Goal: Navigation & Orientation: Find specific page/section

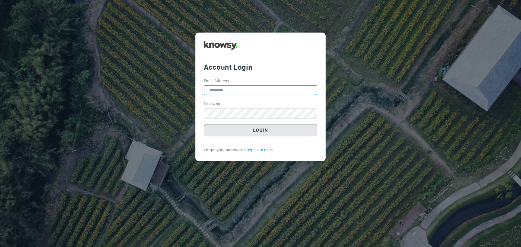
type input "**********"
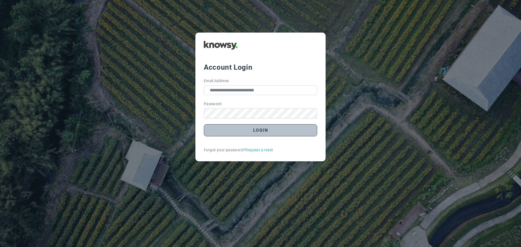
click at [261, 132] on button "Login" at bounding box center [260, 130] width 113 height 12
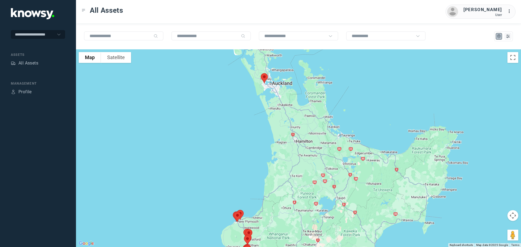
drag, startPoint x: 297, startPoint y: 74, endPoint x: 229, endPoint y: 107, distance: 76.3
click at [229, 107] on div at bounding box center [298, 148] width 445 height 198
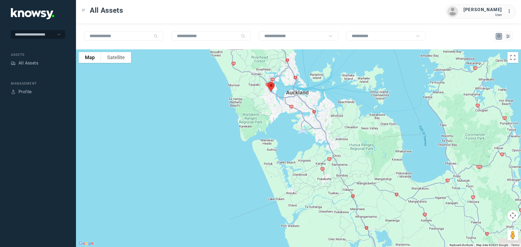
drag, startPoint x: 239, startPoint y: 83, endPoint x: 207, endPoint y: 150, distance: 74.4
click at [207, 150] on div at bounding box center [298, 148] width 445 height 198
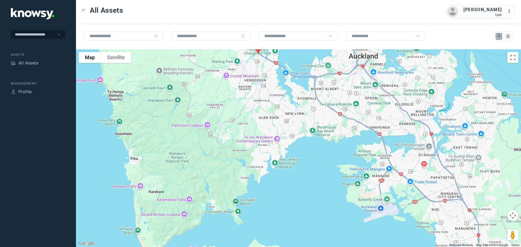
drag, startPoint x: 264, startPoint y: 103, endPoint x: 269, endPoint y: 134, distance: 30.8
click at [269, 134] on div at bounding box center [298, 148] width 445 height 198
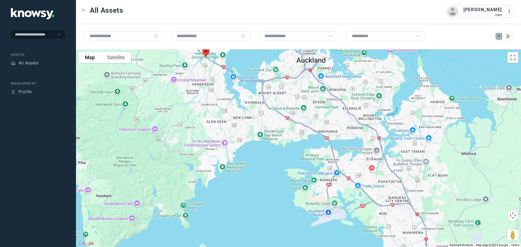
drag, startPoint x: 365, startPoint y: 130, endPoint x: 298, endPoint y: 114, distance: 68.1
click at [298, 114] on div at bounding box center [298, 148] width 445 height 198
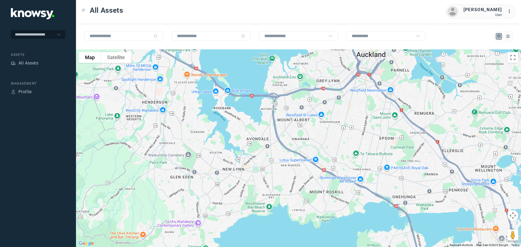
drag, startPoint x: 219, startPoint y: 60, endPoint x: 228, endPoint y: 99, distance: 39.5
click at [228, 99] on div at bounding box center [298, 148] width 445 height 198
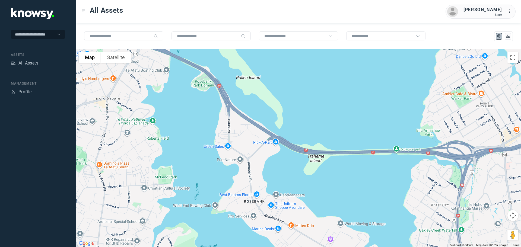
drag, startPoint x: 192, startPoint y: 85, endPoint x: 360, endPoint y: 153, distance: 181.1
click at [360, 153] on div at bounding box center [298, 148] width 445 height 198
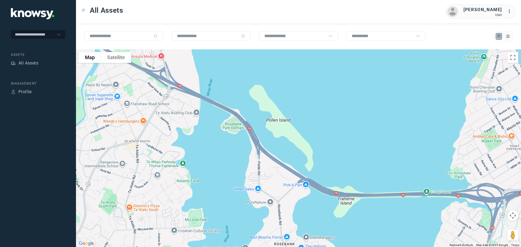
drag, startPoint x: 207, startPoint y: 90, endPoint x: 237, endPoint y: 133, distance: 52.0
click at [237, 133] on div at bounding box center [298, 148] width 445 height 198
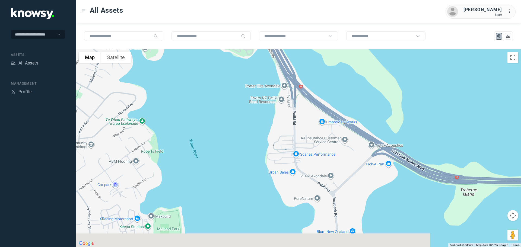
drag, startPoint x: 320, startPoint y: 142, endPoint x: 264, endPoint y: 11, distance: 142.4
click at [264, 11] on div "All Assets Richard Withey User ... To navigate the map with touch gestures doub…" at bounding box center [298, 123] width 445 height 247
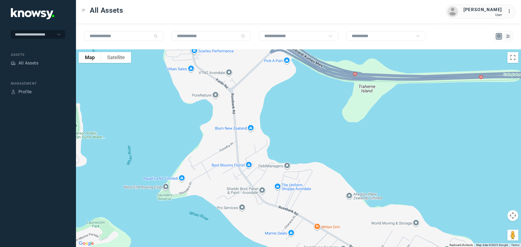
drag, startPoint x: 352, startPoint y: 111, endPoint x: 252, endPoint y: 18, distance: 137.0
click at [249, 16] on div "All Assets Richard Withey User ... To navigate the map with touch gestures doub…" at bounding box center [298, 123] width 445 height 247
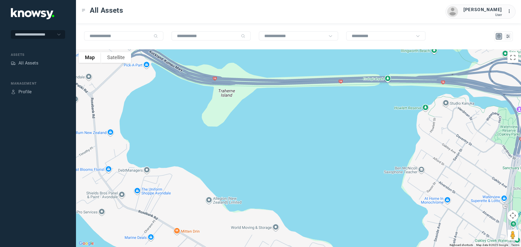
drag, startPoint x: 392, startPoint y: 97, endPoint x: 251, endPoint y: 100, distance: 140.5
click at [253, 100] on div at bounding box center [298, 148] width 445 height 198
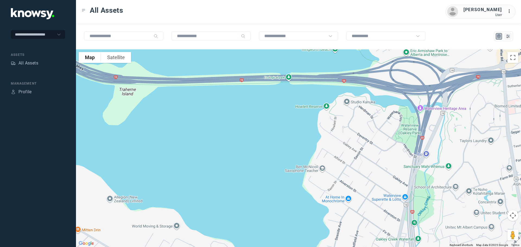
drag, startPoint x: 360, startPoint y: 98, endPoint x: 328, endPoint y: 95, distance: 32.4
click at [328, 95] on div at bounding box center [298, 148] width 445 height 198
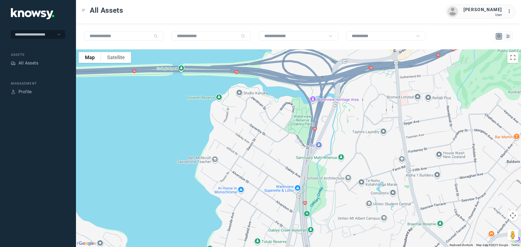
drag, startPoint x: 306, startPoint y: 89, endPoint x: 193, endPoint y: 79, distance: 113.2
click at [193, 80] on div at bounding box center [298, 148] width 445 height 198
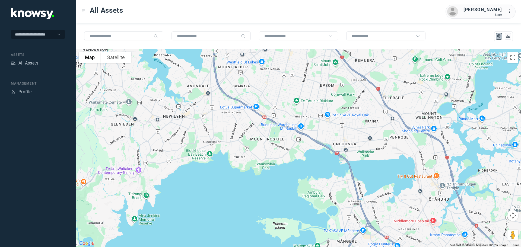
drag, startPoint x: 397, startPoint y: 101, endPoint x: 243, endPoint y: 57, distance: 160.0
click at [243, 57] on div at bounding box center [298, 148] width 445 height 198
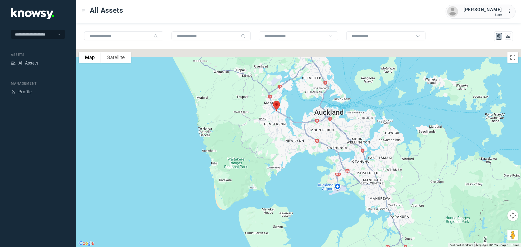
drag, startPoint x: 317, startPoint y: 83, endPoint x: 296, endPoint y: 124, distance: 46.2
click at [296, 124] on div at bounding box center [298, 148] width 445 height 198
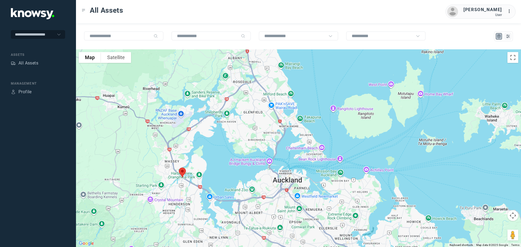
drag, startPoint x: 256, startPoint y: 74, endPoint x: 256, endPoint y: 130, distance: 56.1
click at [256, 130] on div at bounding box center [298, 148] width 445 height 198
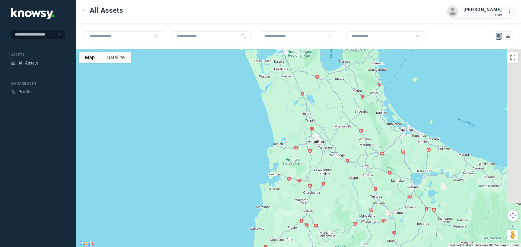
drag, startPoint x: 321, startPoint y: 168, endPoint x: 290, endPoint y: 44, distance: 127.6
click at [290, 44] on div "To navigate the map with touch gestures double-tap and hold your finger on the …" at bounding box center [298, 135] width 445 height 224
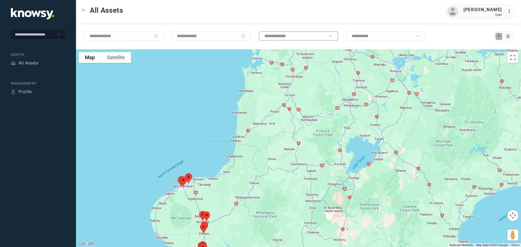
drag, startPoint x: 310, startPoint y: 109, endPoint x: 299, endPoint y: 38, distance: 72.4
click at [300, 38] on div "To navigate the map with touch gestures double-tap and hold your finger on the …" at bounding box center [298, 135] width 445 height 224
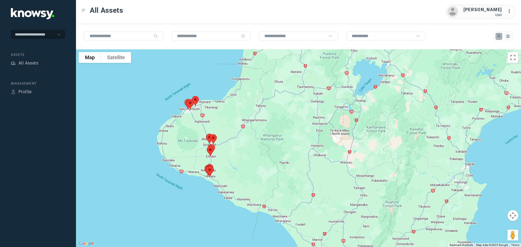
drag, startPoint x: 296, startPoint y: 129, endPoint x: 310, endPoint y: 83, distance: 48.1
click at [309, 83] on div at bounding box center [298, 148] width 445 height 198
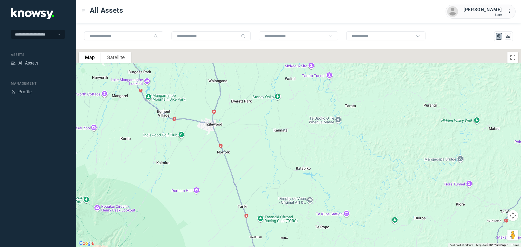
drag, startPoint x: 206, startPoint y: 127, endPoint x: 275, endPoint y: 215, distance: 112.0
click at [275, 215] on div at bounding box center [298, 148] width 445 height 198
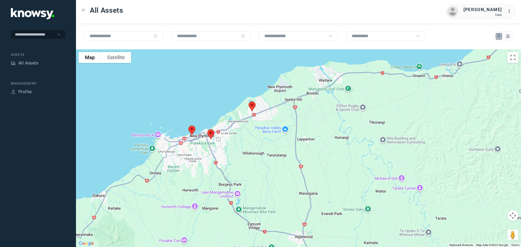
click at [251, 106] on img at bounding box center [251, 106] width 11 height 14
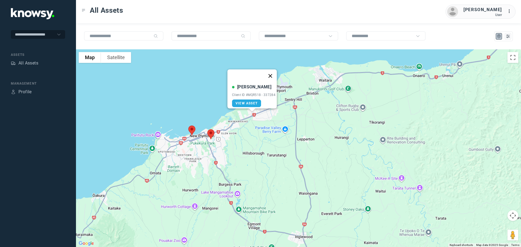
click at [272, 72] on button "Close" at bounding box center [270, 75] width 13 height 13
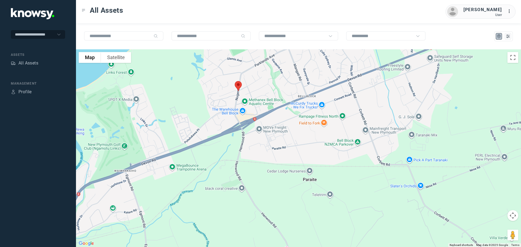
drag, startPoint x: 249, startPoint y: 103, endPoint x: 273, endPoint y: 163, distance: 64.4
click at [273, 163] on div "To navigate, press the arrow keys." at bounding box center [298, 148] width 445 height 198
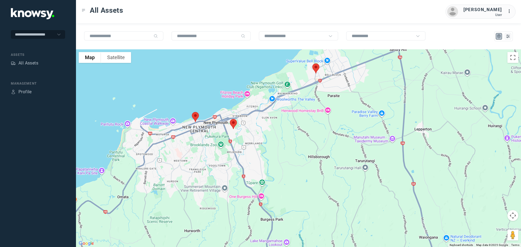
drag, startPoint x: 179, startPoint y: 162, endPoint x: 285, endPoint y: 114, distance: 115.7
click at [285, 114] on div "To navigate, press the arrow keys." at bounding box center [298, 148] width 445 height 198
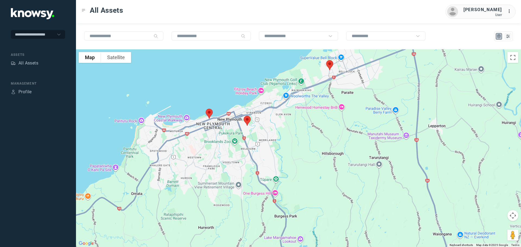
click at [248, 120] on img at bounding box center [246, 121] width 11 height 14
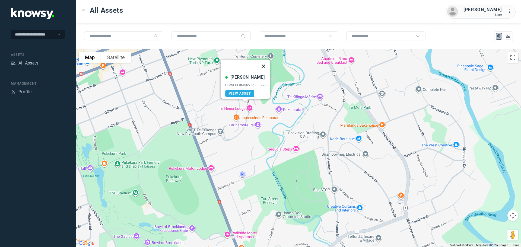
click at [267, 63] on button "Close" at bounding box center [263, 66] width 13 height 13
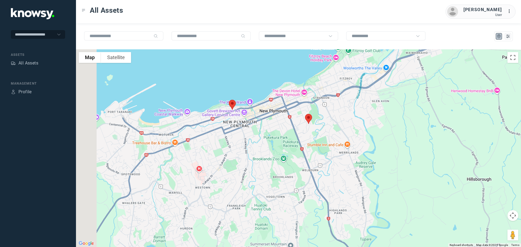
drag, startPoint x: 186, startPoint y: 91, endPoint x: 245, endPoint y: 107, distance: 61.3
click at [245, 107] on div at bounding box center [298, 148] width 445 height 198
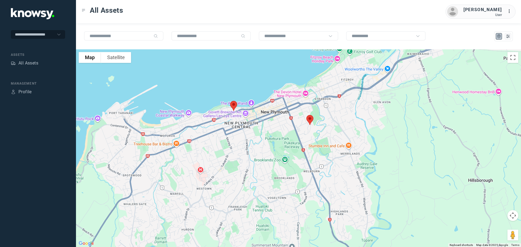
click at [230, 104] on img at bounding box center [233, 106] width 11 height 14
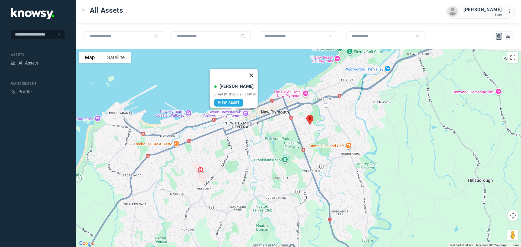
click at [254, 71] on button "Close" at bounding box center [250, 75] width 13 height 13
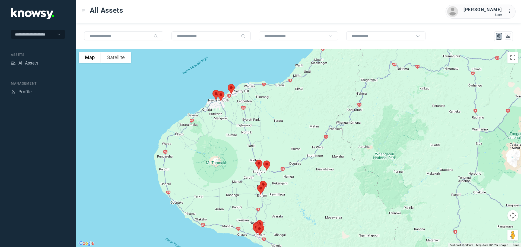
drag, startPoint x: 265, startPoint y: 163, endPoint x: 258, endPoint y: 103, distance: 60.1
click at [258, 106] on div "To navigate, press the arrow keys." at bounding box center [298, 148] width 445 height 198
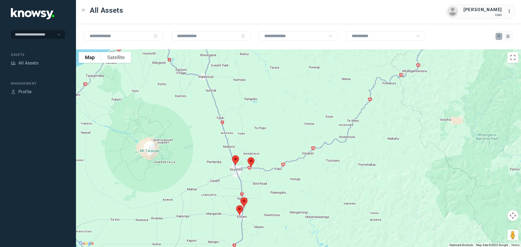
click at [235, 159] on img at bounding box center [235, 160] width 11 height 14
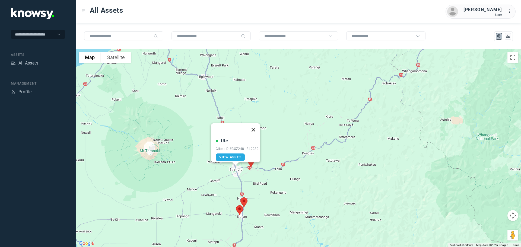
click at [256, 126] on button "Close" at bounding box center [253, 129] width 13 height 13
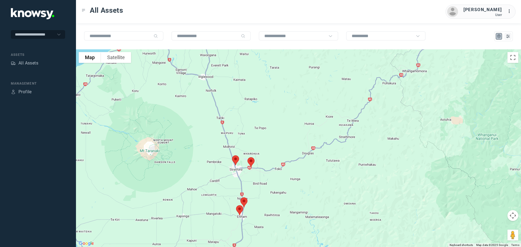
click at [251, 161] on img at bounding box center [250, 162] width 11 height 14
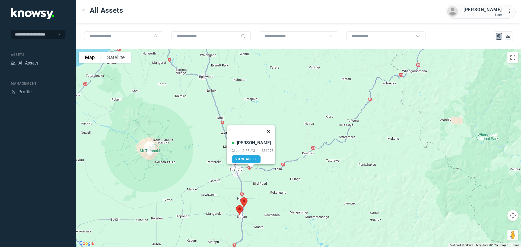
click at [269, 129] on button "Close" at bounding box center [268, 131] width 13 height 13
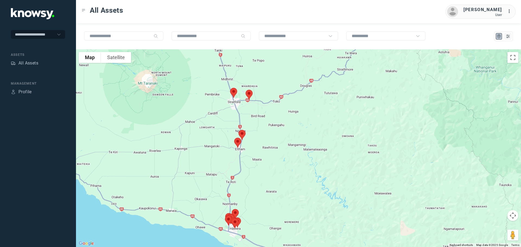
drag, startPoint x: 261, startPoint y: 169, endPoint x: 263, endPoint y: 102, distance: 67.6
click at [263, 102] on div at bounding box center [298, 148] width 445 height 198
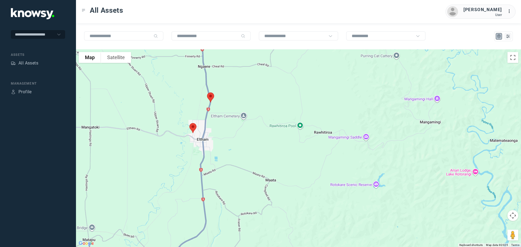
click at [212, 97] on img at bounding box center [210, 97] width 11 height 14
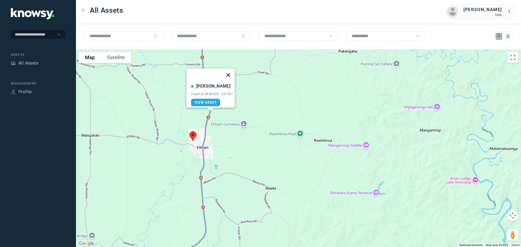
click at [229, 72] on button "Close" at bounding box center [228, 75] width 13 height 13
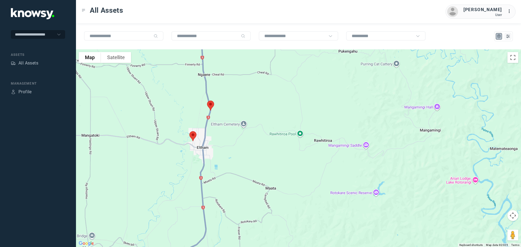
click at [193, 137] on img at bounding box center [192, 136] width 11 height 14
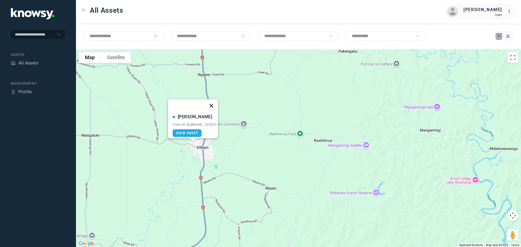
click at [214, 101] on button "Close" at bounding box center [211, 105] width 13 height 13
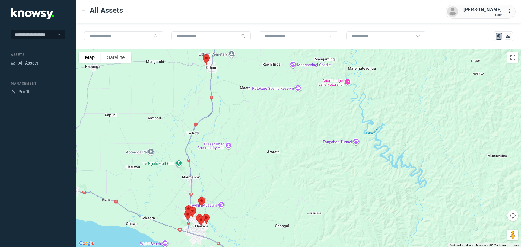
drag, startPoint x: 224, startPoint y: 183, endPoint x: 224, endPoint y: 89, distance: 93.8
click at [224, 89] on div at bounding box center [298, 148] width 445 height 198
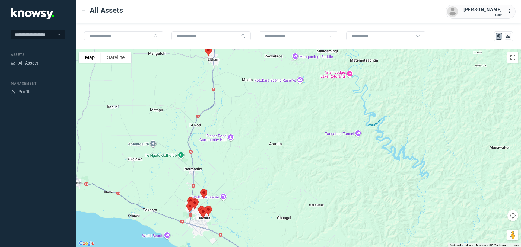
drag, startPoint x: 210, startPoint y: 74, endPoint x: 213, endPoint y: 104, distance: 30.5
click at [213, 104] on div at bounding box center [298, 148] width 445 height 198
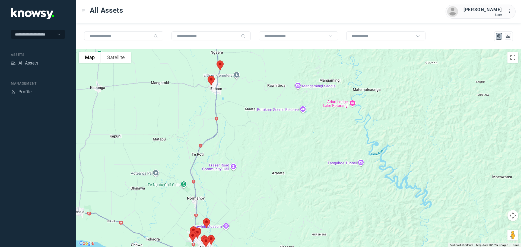
click at [208, 76] on img at bounding box center [210, 81] width 11 height 14
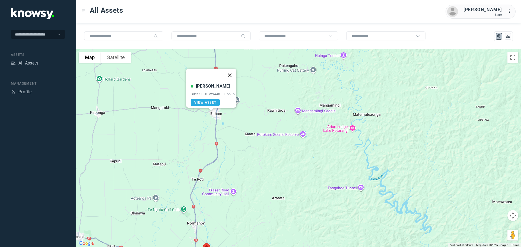
click at [231, 71] on button "Close" at bounding box center [229, 75] width 13 height 13
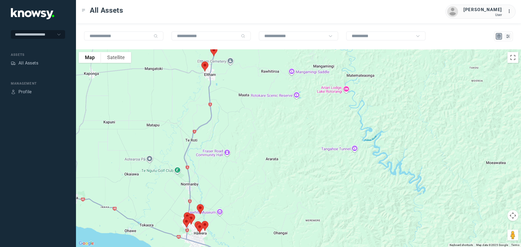
drag, startPoint x: 216, startPoint y: 127, endPoint x: 216, endPoint y: 80, distance: 46.7
click at [216, 80] on div at bounding box center [298, 148] width 445 height 198
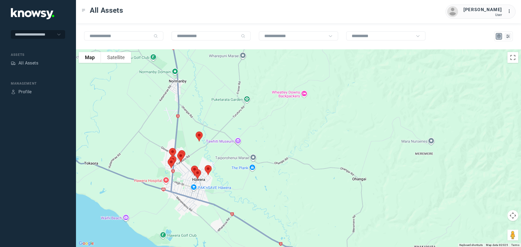
drag, startPoint x: 203, startPoint y: 189, endPoint x: 233, endPoint y: 119, distance: 75.3
click at [233, 120] on div at bounding box center [298, 148] width 445 height 198
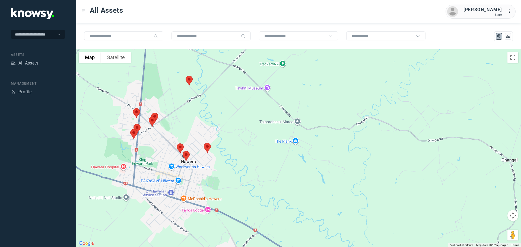
click at [190, 80] on img at bounding box center [188, 81] width 11 height 14
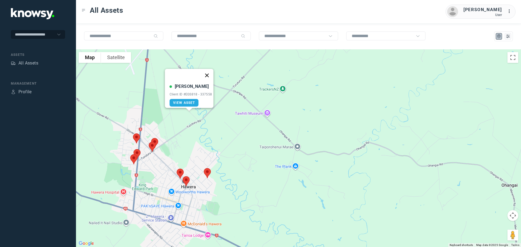
click at [209, 72] on button "Close" at bounding box center [206, 75] width 13 height 13
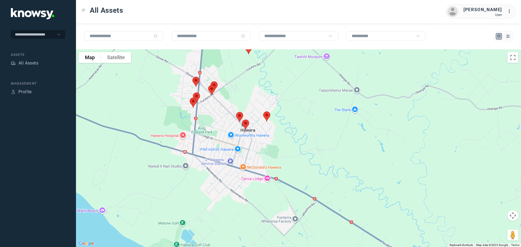
drag, startPoint x: 182, startPoint y: 92, endPoint x: 235, endPoint y: 46, distance: 70.0
click at [235, 46] on div "To navigate the map with touch gestures double-tap and hold your finger on the …" at bounding box center [298, 135] width 445 height 224
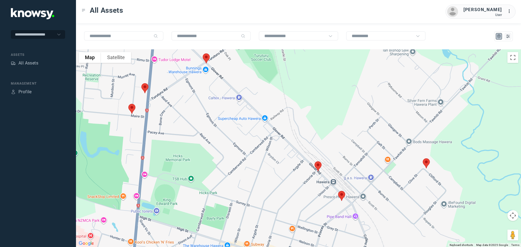
click at [131, 110] on img at bounding box center [131, 109] width 11 height 14
click at [154, 74] on button "Close" at bounding box center [149, 78] width 13 height 13
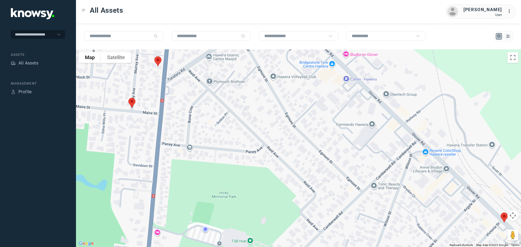
click at [158, 62] on img at bounding box center [157, 61] width 11 height 14
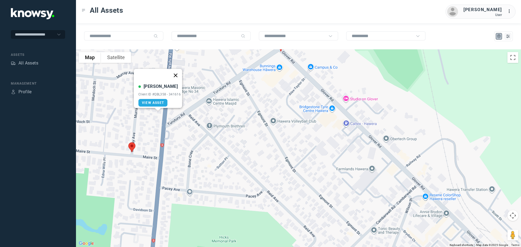
click at [176, 71] on button "Close" at bounding box center [175, 75] width 13 height 13
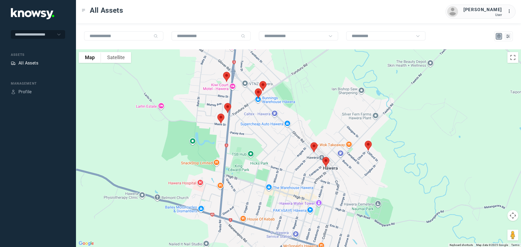
click at [28, 63] on div "All Assets" at bounding box center [28, 63] width 20 height 7
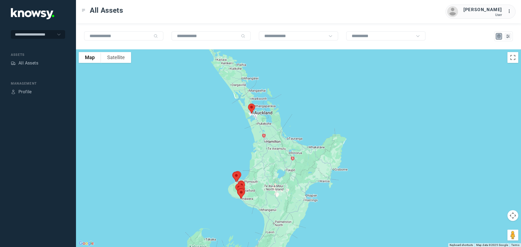
drag, startPoint x: 274, startPoint y: 105, endPoint x: 226, endPoint y: 140, distance: 59.6
click at [226, 140] on div at bounding box center [298, 148] width 445 height 198
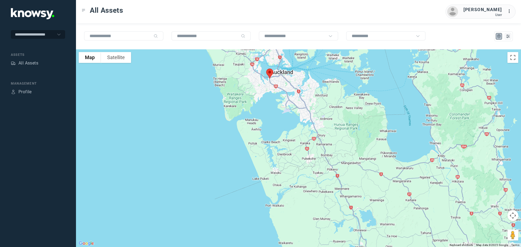
drag, startPoint x: 279, startPoint y: 109, endPoint x: 229, endPoint y: 144, distance: 60.4
click at [231, 144] on div at bounding box center [298, 148] width 445 height 198
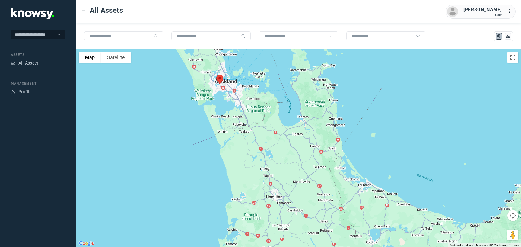
drag, startPoint x: 222, startPoint y: 138, endPoint x: 217, endPoint y: 86, distance: 52.9
click at [217, 91] on div at bounding box center [298, 148] width 445 height 198
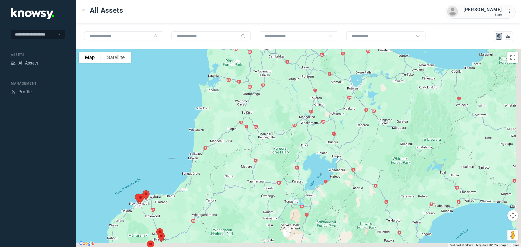
drag, startPoint x: 246, startPoint y: 144, endPoint x: 231, endPoint y: 83, distance: 63.2
click at [231, 73] on div at bounding box center [298, 148] width 445 height 198
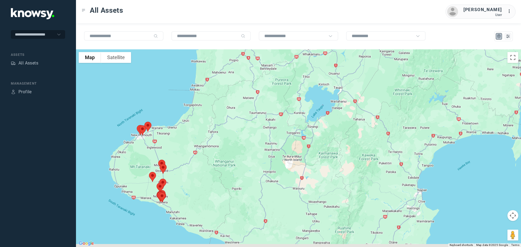
drag, startPoint x: 230, startPoint y: 141, endPoint x: 263, endPoint y: 82, distance: 67.3
click at [263, 82] on div at bounding box center [298, 148] width 445 height 198
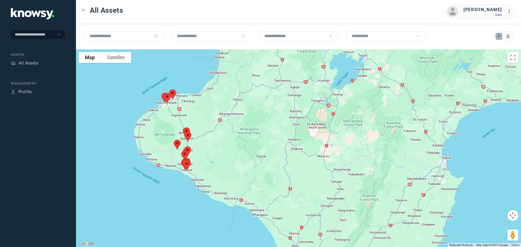
drag, startPoint x: 234, startPoint y: 133, endPoint x: 242, endPoint y: 108, distance: 26.9
click at [242, 108] on div at bounding box center [298, 148] width 445 height 198
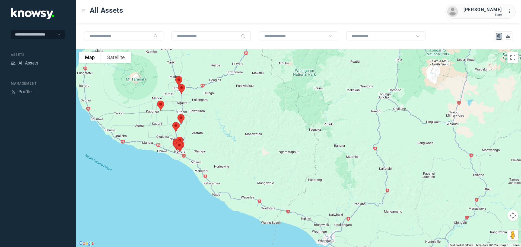
click at [159, 104] on img at bounding box center [160, 105] width 11 height 14
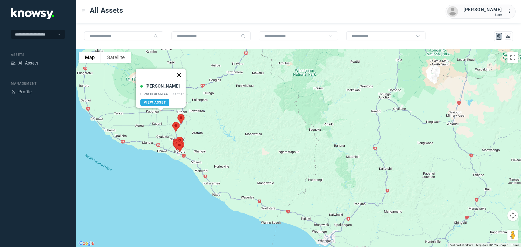
click at [182, 73] on button "Close" at bounding box center [179, 75] width 13 height 13
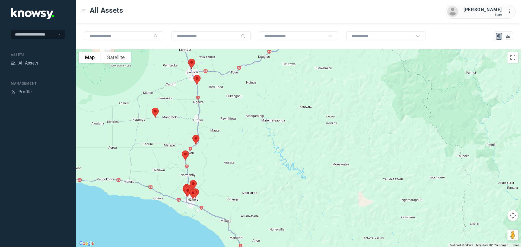
drag, startPoint x: 220, startPoint y: 135, endPoint x: 223, endPoint y: 161, distance: 25.4
click at [223, 163] on div at bounding box center [298, 148] width 445 height 198
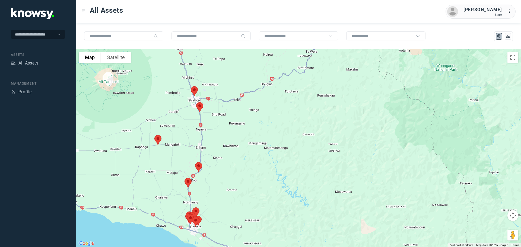
click at [200, 107] on img at bounding box center [199, 107] width 11 height 14
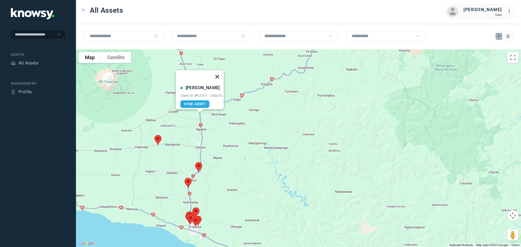
click at [219, 74] on button "Close" at bounding box center [216, 76] width 13 height 13
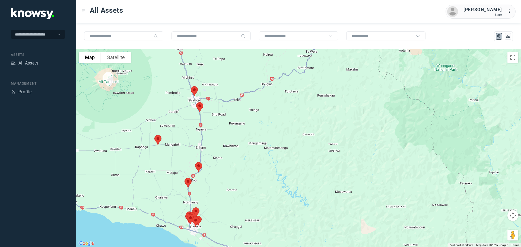
click at [193, 91] on img at bounding box center [194, 91] width 11 height 14
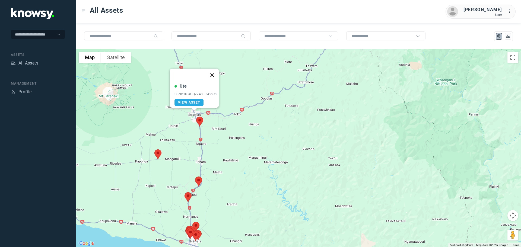
click at [214, 72] on button "Close" at bounding box center [212, 75] width 13 height 13
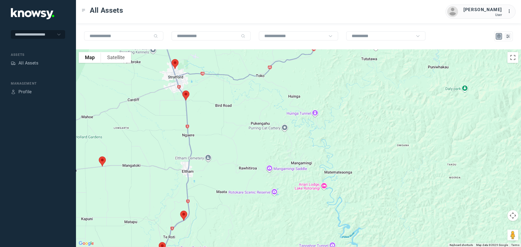
drag, startPoint x: 191, startPoint y: 208, endPoint x: 205, endPoint y: 119, distance: 90.3
click at [205, 119] on div at bounding box center [298, 148] width 445 height 198
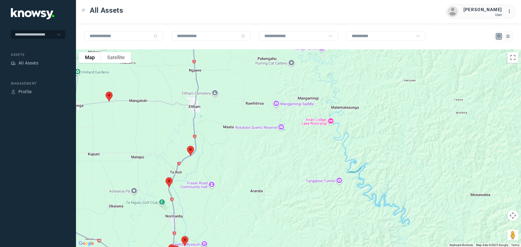
drag, startPoint x: 207, startPoint y: 189, endPoint x: 212, endPoint y: 142, distance: 47.2
click at [212, 147] on div at bounding box center [298, 148] width 445 height 198
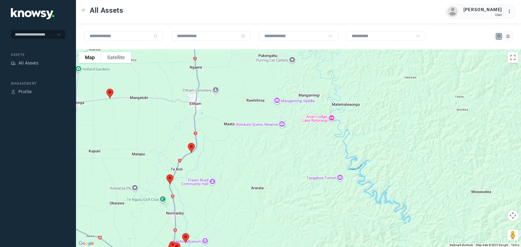
click at [191, 147] on img at bounding box center [191, 148] width 11 height 14
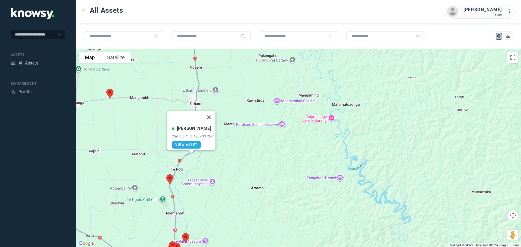
click at [212, 115] on button "Close" at bounding box center [208, 117] width 13 height 13
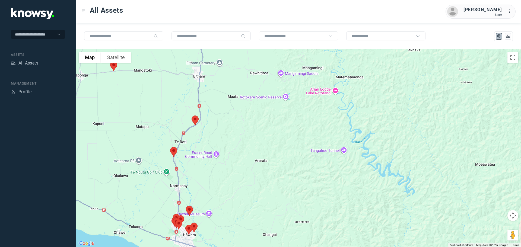
drag, startPoint x: 211, startPoint y: 141, endPoint x: 214, endPoint y: 124, distance: 17.3
click at [214, 124] on div at bounding box center [298, 148] width 445 height 198
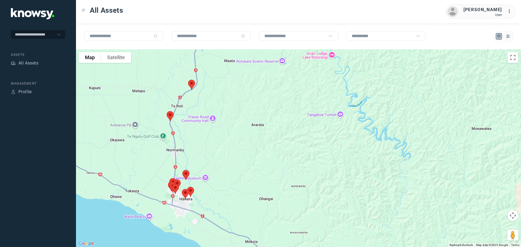
drag, startPoint x: 195, startPoint y: 151, endPoint x: 188, endPoint y: 127, distance: 24.4
click at [188, 128] on div at bounding box center [298, 148] width 445 height 198
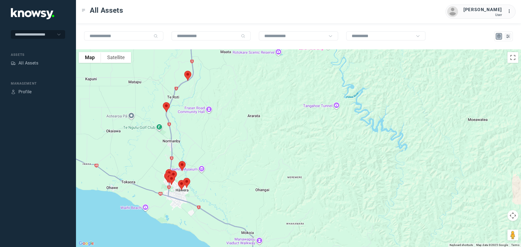
click at [164, 107] on img at bounding box center [166, 107] width 11 height 14
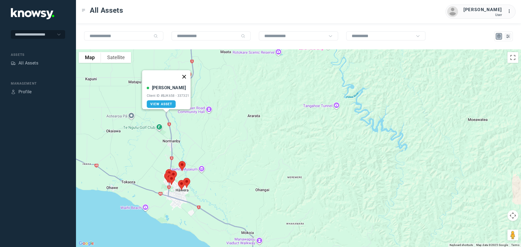
click at [187, 73] on button "Close" at bounding box center [183, 76] width 13 height 13
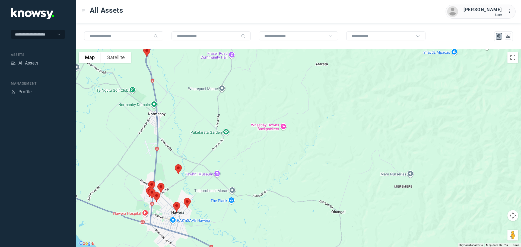
drag, startPoint x: 174, startPoint y: 132, endPoint x: 186, endPoint y: 71, distance: 62.2
click at [186, 71] on div "To navigate, press the arrow keys." at bounding box center [298, 148] width 445 height 198
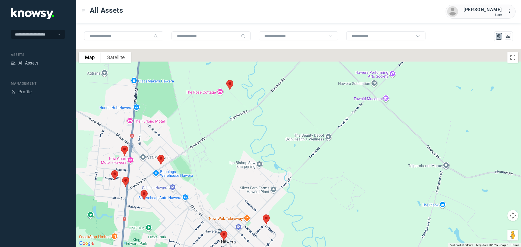
drag, startPoint x: 173, startPoint y: 93, endPoint x: 289, endPoint y: 180, distance: 145.7
click at [289, 180] on div at bounding box center [298, 148] width 445 height 198
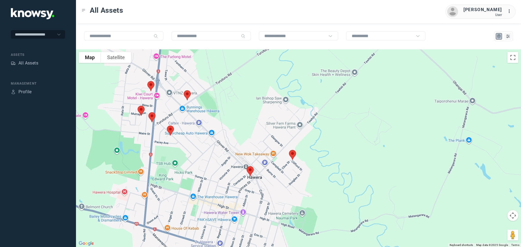
drag, startPoint x: 196, startPoint y: 181, endPoint x: 223, endPoint y: 109, distance: 77.1
click at [223, 109] on div at bounding box center [298, 148] width 445 height 198
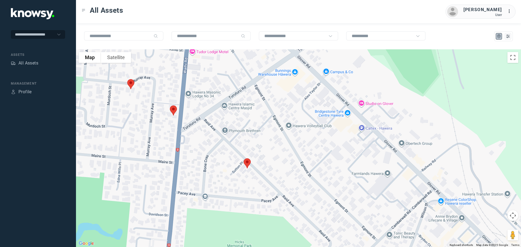
click at [132, 84] on img at bounding box center [130, 84] width 11 height 14
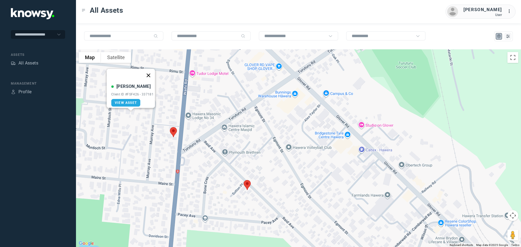
click at [153, 73] on button "Close" at bounding box center [148, 75] width 13 height 13
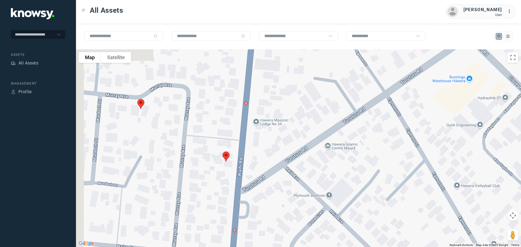
drag, startPoint x: 122, startPoint y: 104, endPoint x: 145, endPoint y: 127, distance: 32.6
click at [145, 127] on div at bounding box center [298, 148] width 445 height 198
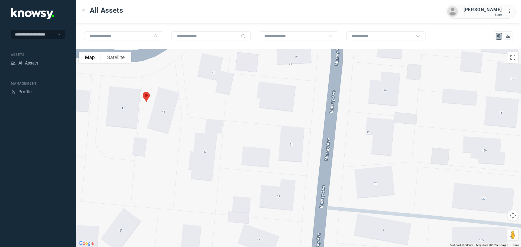
drag, startPoint x: 139, startPoint y: 104, endPoint x: 145, endPoint y: 155, distance: 51.8
click at [145, 155] on div at bounding box center [298, 148] width 445 height 198
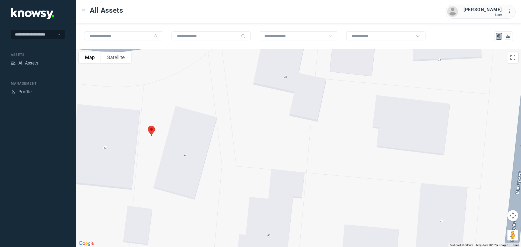
drag, startPoint x: 151, startPoint y: 110, endPoint x: 157, endPoint y: 160, distance: 50.1
click at [157, 160] on div at bounding box center [298, 148] width 445 height 198
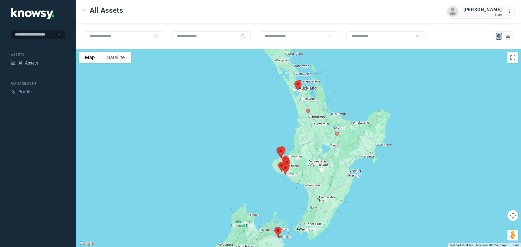
drag, startPoint x: 307, startPoint y: 98, endPoint x: 285, endPoint y: 125, distance: 34.7
click at [285, 125] on div at bounding box center [298, 148] width 445 height 198
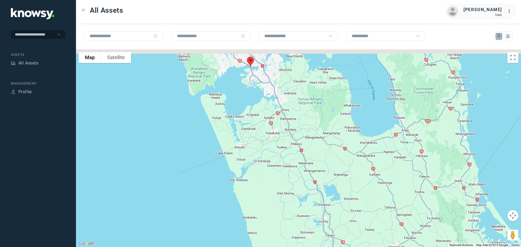
drag, startPoint x: 259, startPoint y: 101, endPoint x: 258, endPoint y: 129, distance: 27.1
click at [258, 129] on div at bounding box center [298, 148] width 445 height 198
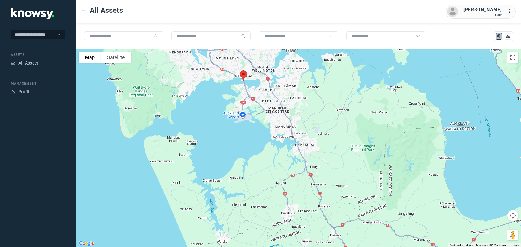
drag, startPoint x: 240, startPoint y: 82, endPoint x: 241, endPoint y: 101, distance: 18.5
click at [241, 101] on div at bounding box center [298, 148] width 445 height 198
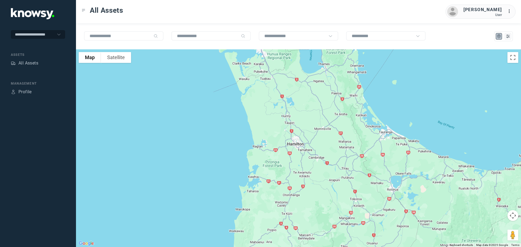
drag, startPoint x: 296, startPoint y: 158, endPoint x: 270, endPoint y: 82, distance: 79.8
click at [270, 82] on div at bounding box center [298, 148] width 445 height 198
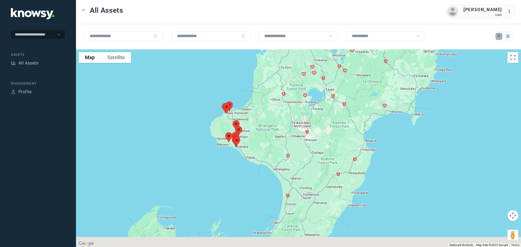
drag, startPoint x: 280, startPoint y: 191, endPoint x: 273, endPoint y: 79, distance: 111.9
click at [273, 79] on div at bounding box center [298, 148] width 445 height 198
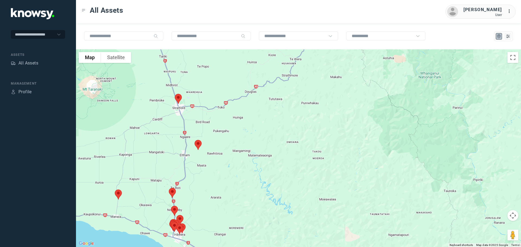
drag, startPoint x: 164, startPoint y: 144, endPoint x: 206, endPoint y: 126, distance: 45.5
click at [206, 126] on div at bounding box center [298, 148] width 445 height 198
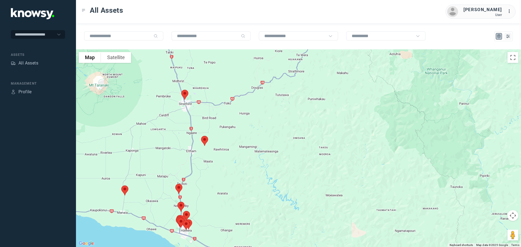
click at [185, 94] on img at bounding box center [184, 95] width 11 height 14
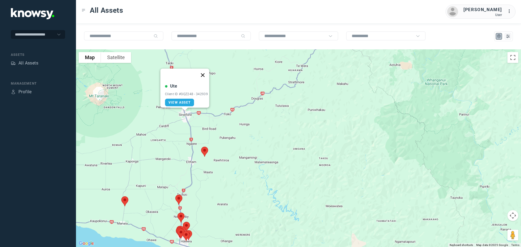
click at [207, 71] on button "Close" at bounding box center [202, 75] width 13 height 13
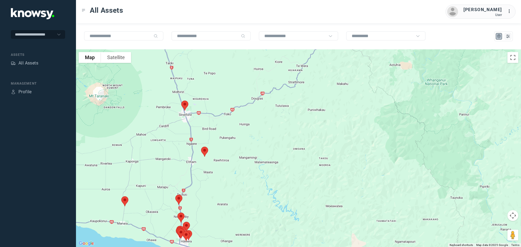
click at [205, 149] on img at bounding box center [204, 152] width 11 height 14
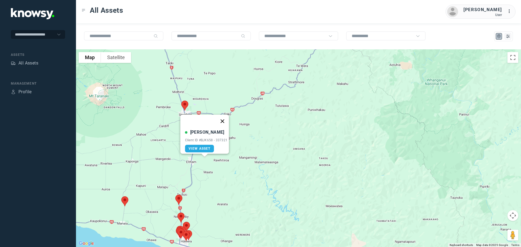
click at [222, 117] on button "Close" at bounding box center [222, 121] width 13 height 13
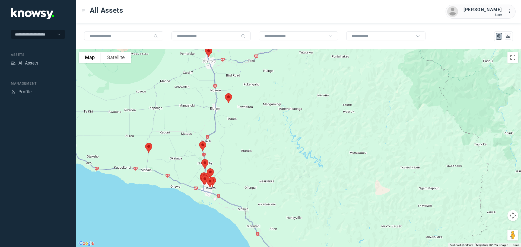
drag, startPoint x: 203, startPoint y: 164, endPoint x: 230, endPoint y: 101, distance: 68.0
click at [230, 101] on div at bounding box center [298, 148] width 445 height 198
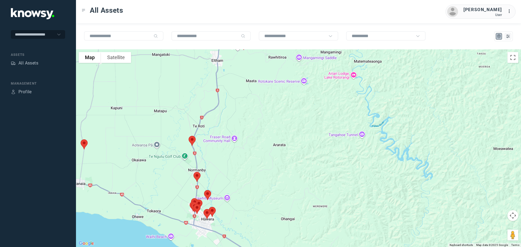
click at [193, 139] on img at bounding box center [191, 141] width 11 height 14
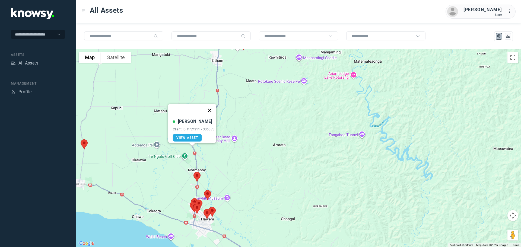
click at [210, 106] on button "Close" at bounding box center [209, 110] width 13 height 13
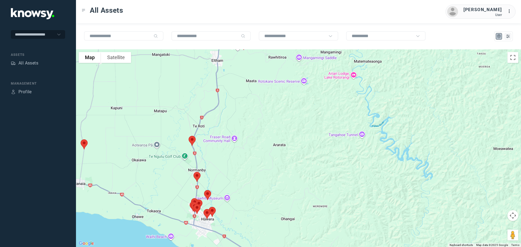
click at [82, 146] on img at bounding box center [83, 144] width 11 height 14
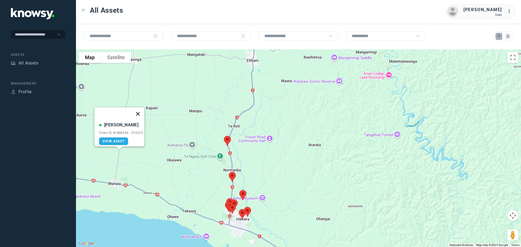
click at [139, 111] on button "Close" at bounding box center [137, 113] width 13 height 13
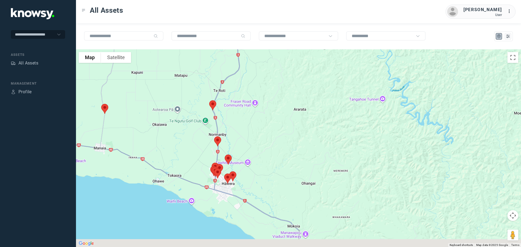
drag, startPoint x: 203, startPoint y: 177, endPoint x: 170, endPoint y: 114, distance: 71.4
click at [170, 114] on div at bounding box center [298, 148] width 445 height 198
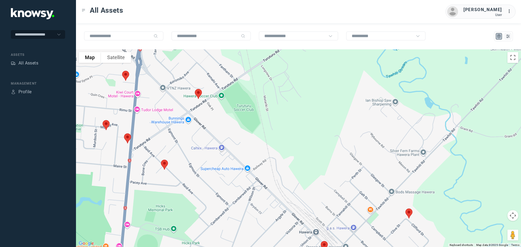
click at [128, 137] on img at bounding box center [127, 138] width 11 height 14
click at [145, 104] on button "Close" at bounding box center [145, 107] width 13 height 13
click at [165, 163] on img at bounding box center [164, 165] width 11 height 14
click at [182, 130] on button "Close" at bounding box center [181, 134] width 13 height 13
click at [197, 91] on img at bounding box center [198, 94] width 11 height 14
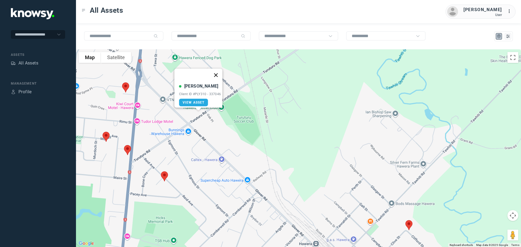
click at [216, 72] on button "Close" at bounding box center [215, 75] width 13 height 13
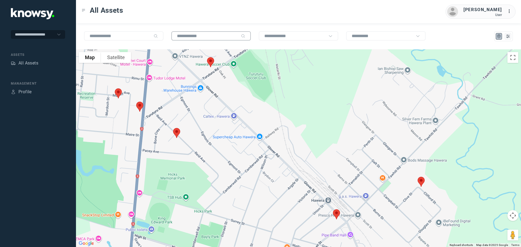
drag, startPoint x: 179, startPoint y: 86, endPoint x: 190, endPoint y: 37, distance: 49.7
click at [190, 37] on div "To navigate the map with touch gestures double-tap and hold your finger on the …" at bounding box center [298, 135] width 445 height 224
click at [190, 37] on input "text" at bounding box center [208, 36] width 62 height 5
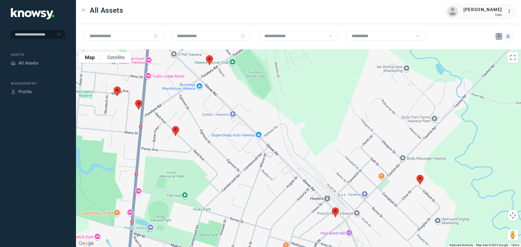
click at [334, 212] on img at bounding box center [335, 212] width 11 height 14
click at [357, 178] on button "Close" at bounding box center [353, 181] width 13 height 13
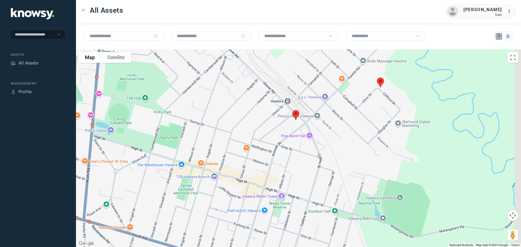
drag, startPoint x: 298, startPoint y: 191, endPoint x: 266, endPoint y: 115, distance: 82.5
click at [266, 115] on div at bounding box center [298, 148] width 445 height 198
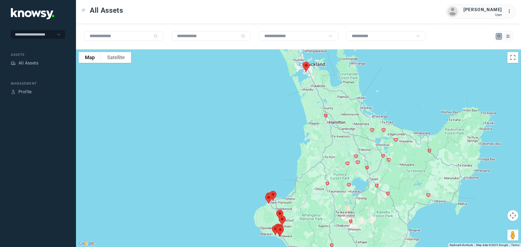
drag, startPoint x: 300, startPoint y: 94, endPoint x: 285, endPoint y: 150, distance: 58.4
click at [285, 150] on div at bounding box center [298, 148] width 445 height 198
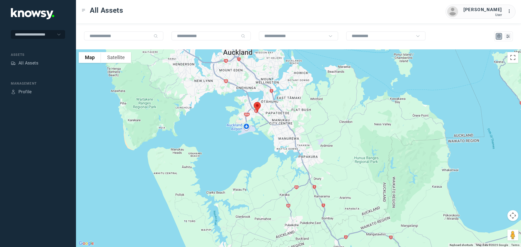
drag, startPoint x: 278, startPoint y: 103, endPoint x: 255, endPoint y: 153, distance: 55.1
click at [255, 153] on div at bounding box center [298, 148] width 445 height 198
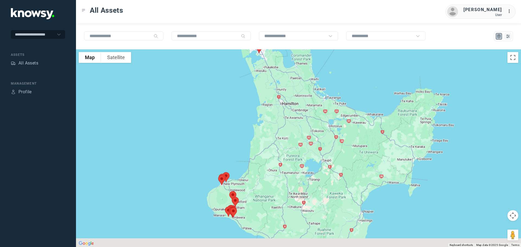
drag, startPoint x: 279, startPoint y: 156, endPoint x: 267, endPoint y: 80, distance: 77.0
click at [267, 80] on div at bounding box center [298, 148] width 445 height 198
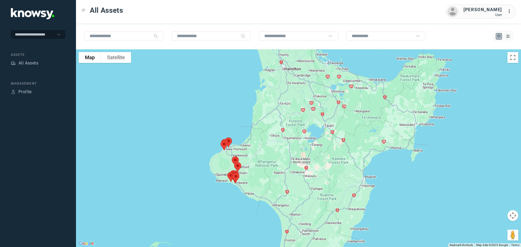
drag, startPoint x: 266, startPoint y: 126, endPoint x: 279, endPoint y: 93, distance: 35.9
click at [279, 93] on div at bounding box center [298, 148] width 445 height 198
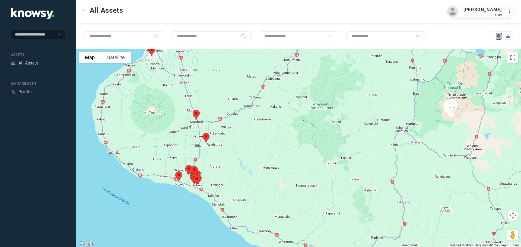
drag, startPoint x: 213, startPoint y: 133, endPoint x: 241, endPoint y: 55, distance: 82.6
click at [241, 55] on div at bounding box center [298, 148] width 445 height 198
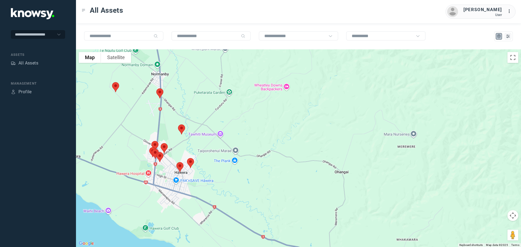
click at [158, 92] on img at bounding box center [159, 93] width 11 height 14
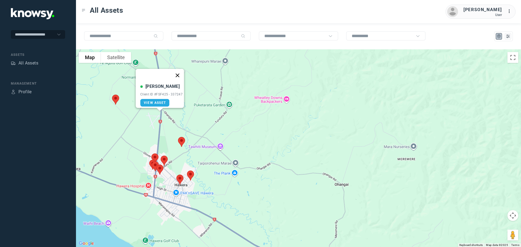
click at [180, 72] on button "Close" at bounding box center [177, 75] width 13 height 13
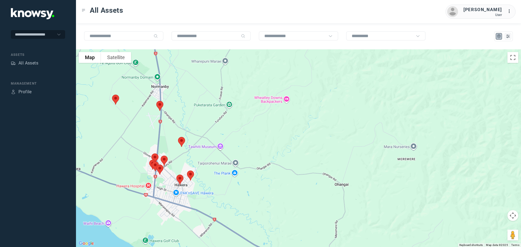
click at [116, 100] on img at bounding box center [115, 99] width 11 height 14
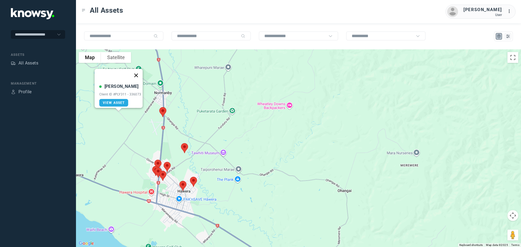
click at [138, 71] on button "Close" at bounding box center [135, 75] width 13 height 13
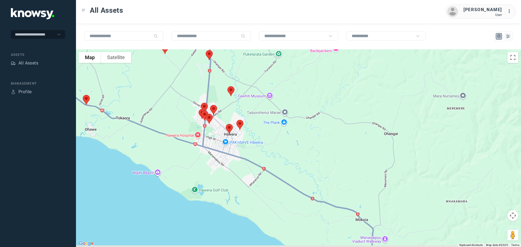
drag, startPoint x: 203, startPoint y: 169, endPoint x: 249, endPoint y: 113, distance: 72.6
click at [249, 113] on div at bounding box center [298, 148] width 445 height 198
click at [87, 98] on img at bounding box center [86, 100] width 11 height 14
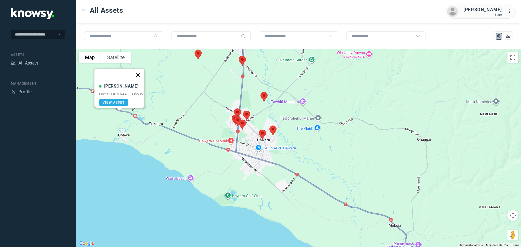
click at [142, 72] on button "Close" at bounding box center [137, 75] width 13 height 13
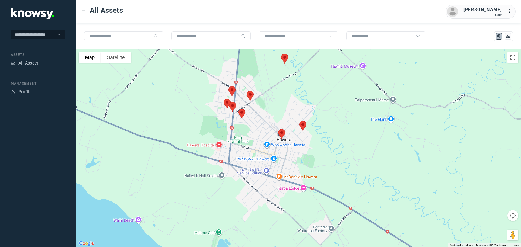
drag, startPoint x: 242, startPoint y: 125, endPoint x: 197, endPoint y: 121, distance: 46.0
click at [197, 121] on div at bounding box center [298, 148] width 445 height 198
